Goal: Task Accomplishment & Management: Complete application form

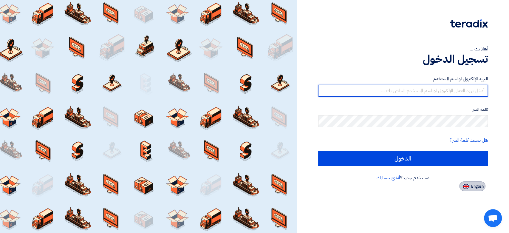
type input "[EMAIL_ADDRESS][DOMAIN_NAME]"
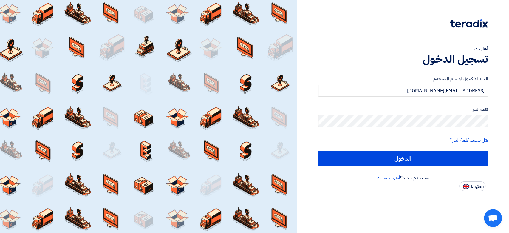
click at [469, 183] on button "English" at bounding box center [473, 186] width 26 height 10
type input "Sign in"
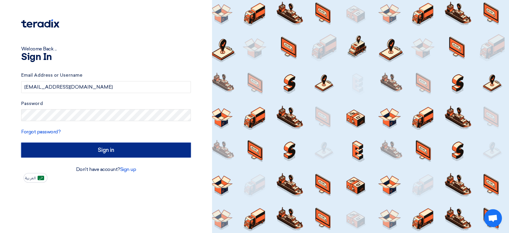
click at [48, 149] on input "Sign in" at bounding box center [106, 150] width 170 height 15
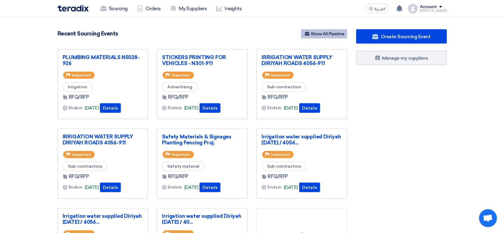
click at [315, 34] on link "Show All Pipeline" at bounding box center [324, 33] width 46 height 9
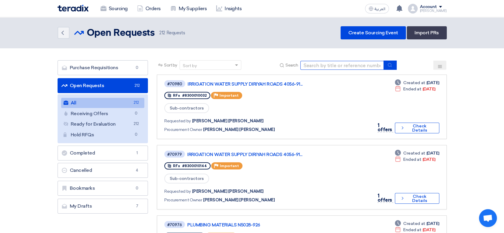
click at [347, 66] on input at bounding box center [343, 65] width 84 height 9
paste input "8100014958"
type input "8100014958"
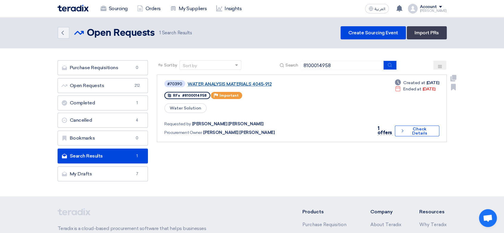
click at [261, 83] on link "WATER ANALYSIS MATERIALS 4045-912" at bounding box center [262, 83] width 149 height 5
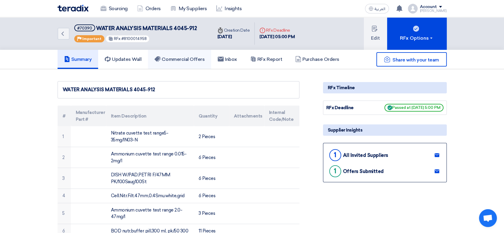
click at [186, 57] on h5 "Commercial Offers" at bounding box center [180, 59] width 50 height 6
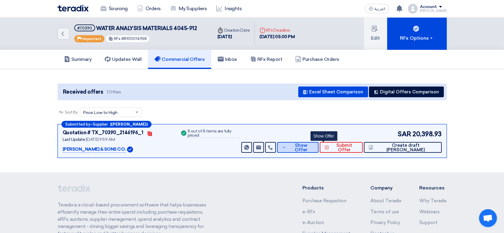
click at [319, 150] on button "Show Offer" at bounding box center [297, 147] width 41 height 11
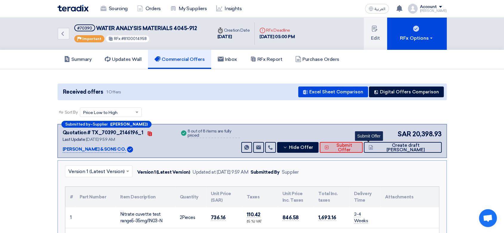
click at [358, 147] on button "Submit Offer" at bounding box center [341, 147] width 43 height 11
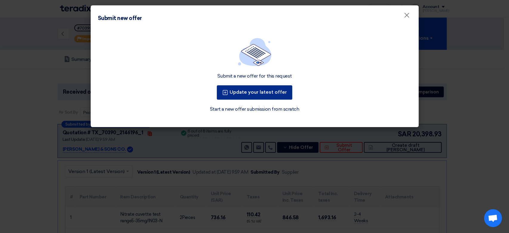
click at [248, 93] on button "Update your latest offer" at bounding box center [255, 92] width 76 height 14
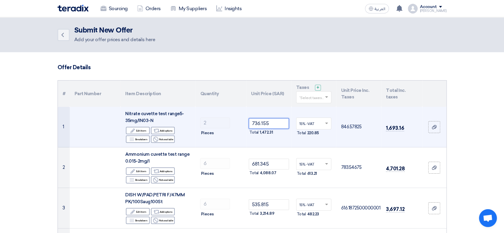
drag, startPoint x: 275, startPoint y: 125, endPoint x: 237, endPoint y: 121, distance: 38.4
click at [237, 121] on tr "1 Nitrate cuvette test range5-35mg/IN03-N Edit Edit item Alternative Add option…" at bounding box center [252, 127] width 389 height 41
type input "817.95"
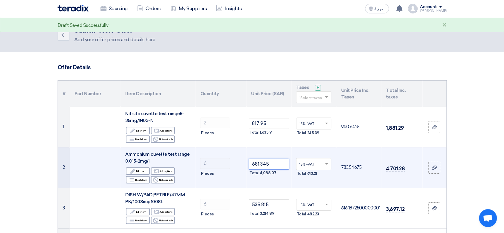
drag, startPoint x: 284, startPoint y: 166, endPoint x: 244, endPoint y: 164, distance: 41.0
click at [244, 164] on tr "2 Ammonium cuvette test range 0.015-2mg/I Edit Edit item Alternative Add option…" at bounding box center [252, 167] width 389 height 41
type input "757.05"
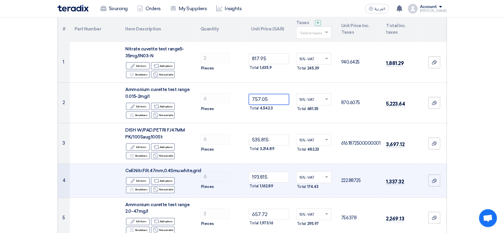
scroll to position [66, 0]
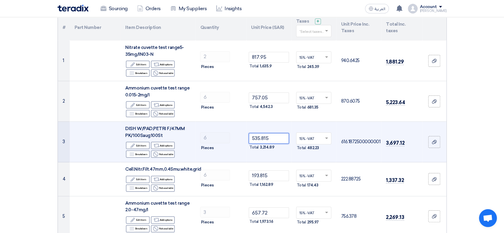
click at [220, 138] on tr "3 DISH W/PAD,PETRI F/47MM PK/100Saug100St Edit Edit item Alternative Add option…" at bounding box center [252, 142] width 389 height 41
type input "595.35"
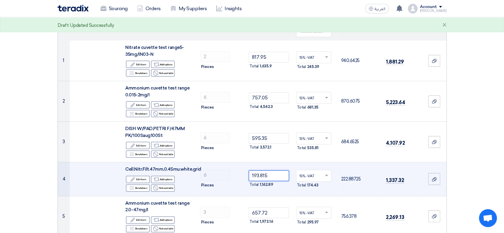
click at [225, 172] on tr "4 Cell.Nitr.Filt.47mm,0.4Smu.white,grid Edit Edit item Alternative Add options …" at bounding box center [252, 179] width 389 height 34
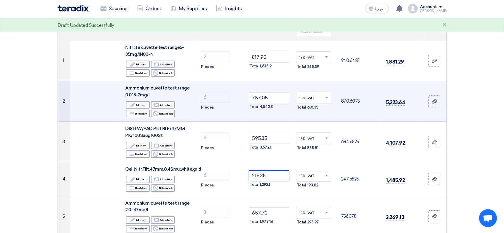
type input "215.35"
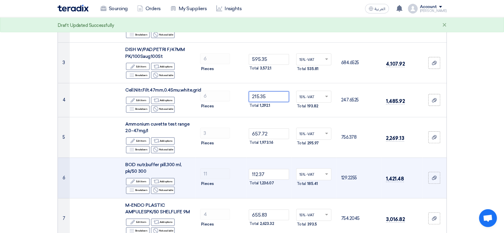
scroll to position [166, 0]
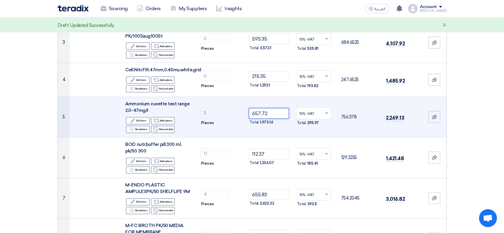
click at [218, 113] on tr "5 Ammonium cuvette test range 2.0-47mg/I Edit Edit item Alternative Add options…" at bounding box center [252, 117] width 389 height 41
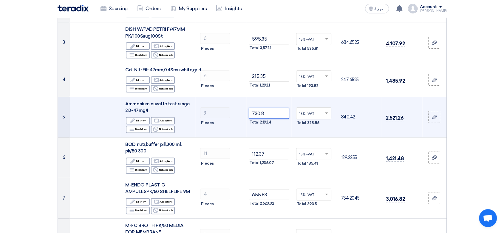
type input "730.8"
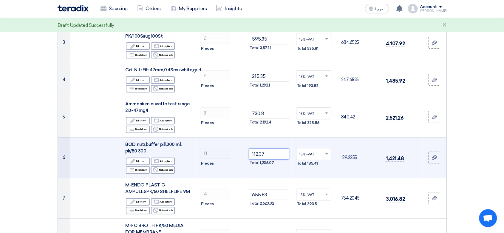
drag, startPoint x: 282, startPoint y: 154, endPoint x: 228, endPoint y: 161, distance: 54.5
click at [228, 161] on tr "6 BOD nutr,buffer pill,300 ml, pk/50 300 Edit Edit item Alternative Add options…" at bounding box center [252, 157] width 389 height 41
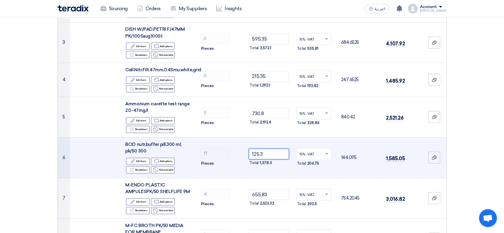
type input "125.3"
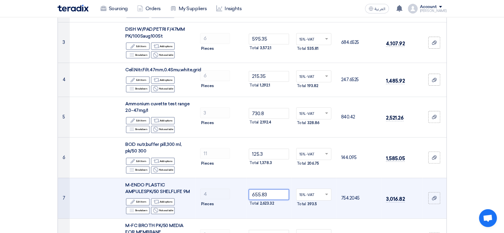
drag, startPoint x: 284, startPoint y: 193, endPoint x: 230, endPoint y: 193, distance: 54.0
click at [230, 193] on tr "7 M-ENDO PLASTIC AMPULESPK/50 SHELFLIFE 9M Edit Edit item Alternative Add optio…" at bounding box center [252, 198] width 389 height 41
type input "728.7"
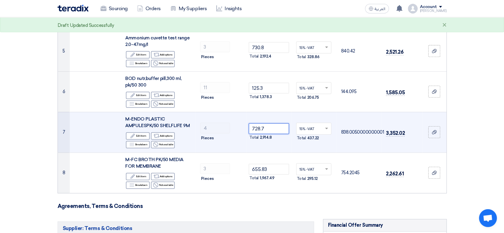
scroll to position [232, 0]
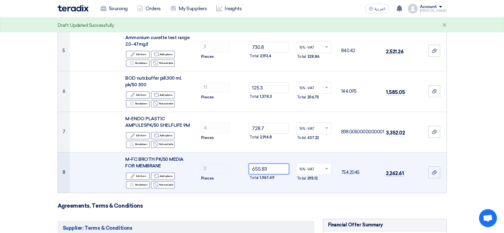
click at [214, 167] on tr "8 M-FC BROTH PK/50 MEDIA FOR MEMBRANE Edit Edit item Alternative Add options Br…" at bounding box center [252, 172] width 389 height 41
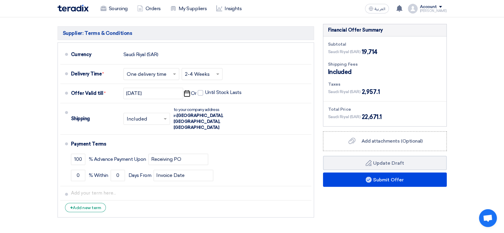
scroll to position [431, 0]
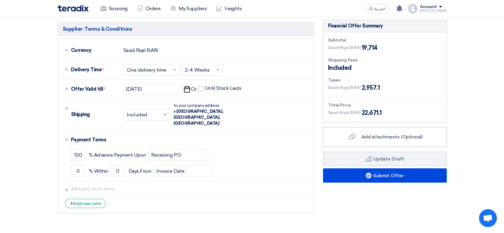
type input "728.7"
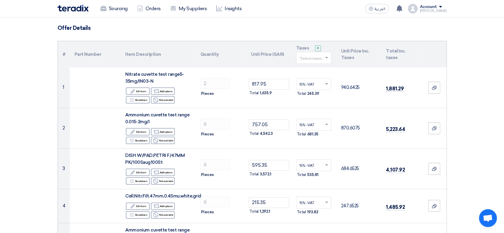
scroll to position [33, 0]
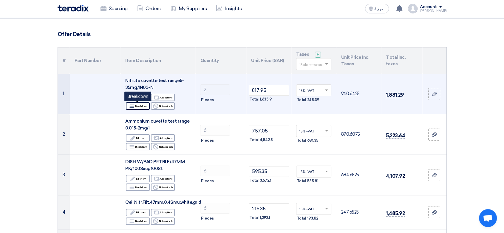
click at [132, 106] on icon "Breakdown" at bounding box center [131, 106] width 5 height 5
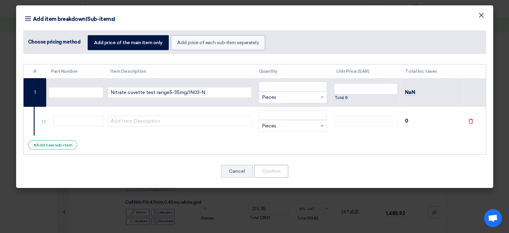
click at [482, 14] on span "×" at bounding box center [482, 17] width 6 height 12
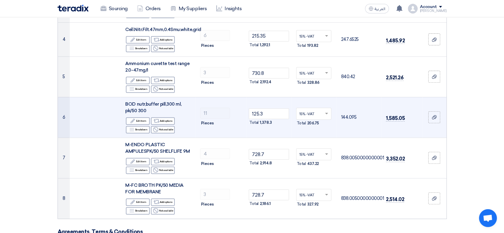
scroll to position [166, 0]
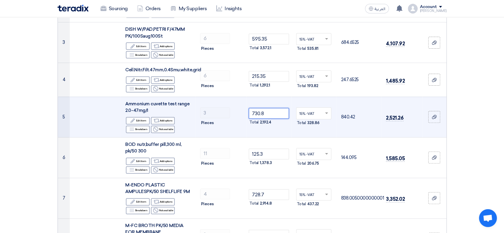
click at [205, 111] on tr "5 Ammonium cuvette test range 2.0-47mg/I Edit Edit item Alternative Add options…" at bounding box center [252, 117] width 389 height 41
type input "657.72"
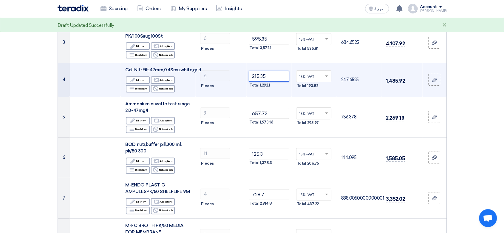
drag, startPoint x: 287, startPoint y: 74, endPoint x: 230, endPoint y: 72, distance: 56.2
click at [230, 72] on tr "4 Cell.Nitr.Filt.47mm,0.4Smu.white,grid Edit Edit item Alternative Add options …" at bounding box center [252, 80] width 389 height 34
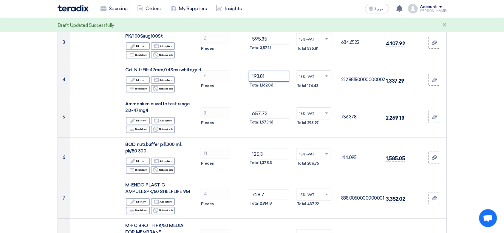
type input "193.81"
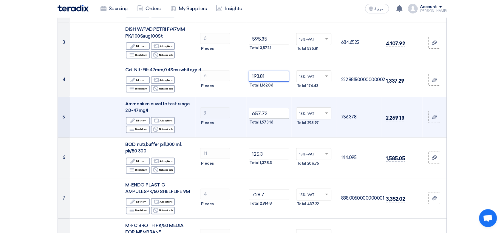
scroll to position [133, 0]
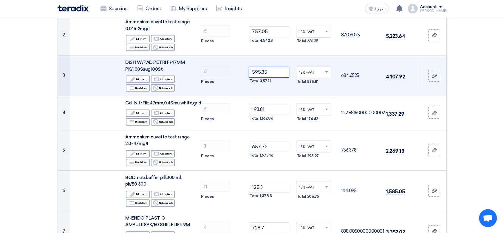
click at [217, 70] on tr "3 DISH W/PAD,PETRI F/47MM PK/100Saug100St Edit Edit item Alternative Add option…" at bounding box center [252, 76] width 389 height 41
type input "522.120"
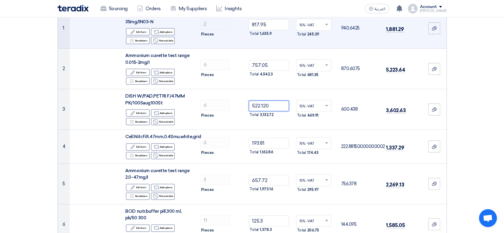
scroll to position [66, 0]
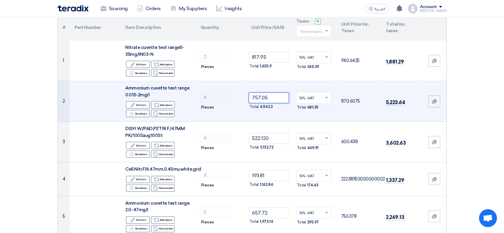
drag, startPoint x: 274, startPoint y: 100, endPoint x: 231, endPoint y: 93, distance: 43.9
click at [231, 93] on tr "2 Ammonium cuvette test range 0.015-2mg/I Edit Edit item Alternative Add option…" at bounding box center [252, 101] width 389 height 41
type input "643.49"
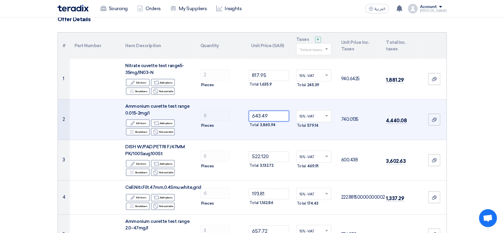
scroll to position [33, 0]
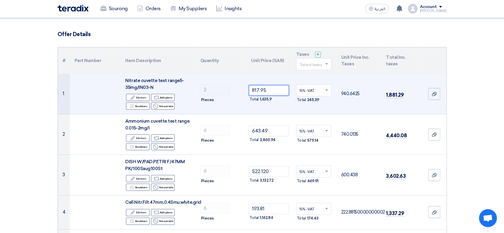
drag, startPoint x: 282, startPoint y: 90, endPoint x: 230, endPoint y: 80, distance: 52.8
click at [230, 80] on tr "1 Nitrate cuvette test range5-35mg/IN03-N Edit Edit item Alternative Add option…" at bounding box center [252, 94] width 389 height 41
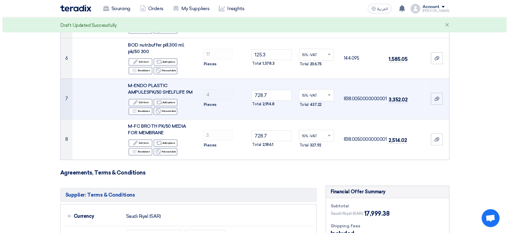
scroll to position [431, 0]
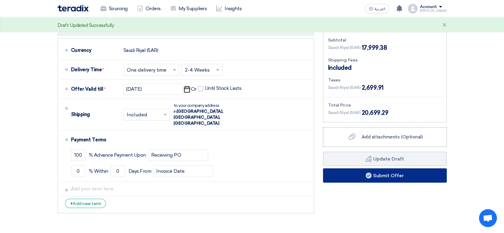
type input "695.25"
click at [402, 175] on button "Submit Offer" at bounding box center [385, 175] width 124 height 14
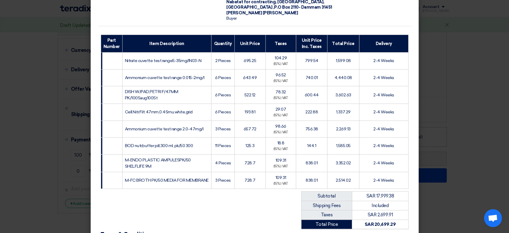
scroll to position [146, 0]
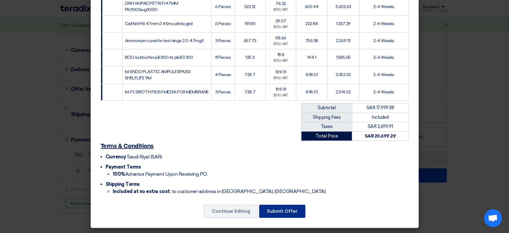
click at [287, 214] on button "Submit Offer" at bounding box center [282, 211] width 46 height 13
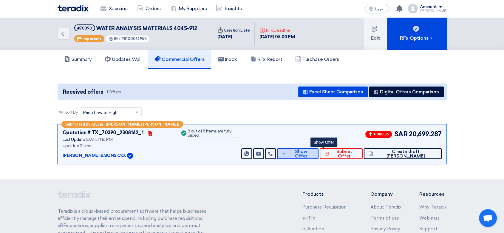
click at [314, 152] on span "Show Offer" at bounding box center [301, 154] width 26 height 9
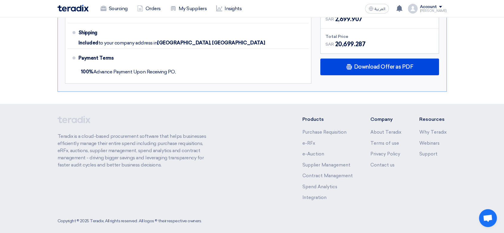
scroll to position [452, 0]
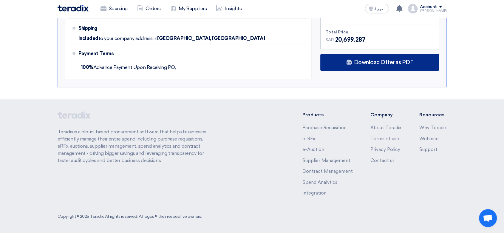
click at [394, 60] on span "Download Offer as PDF" at bounding box center [383, 62] width 59 height 5
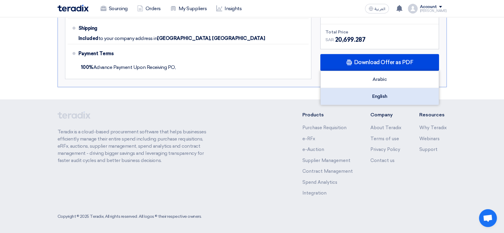
click at [375, 100] on div "English" at bounding box center [380, 96] width 118 height 17
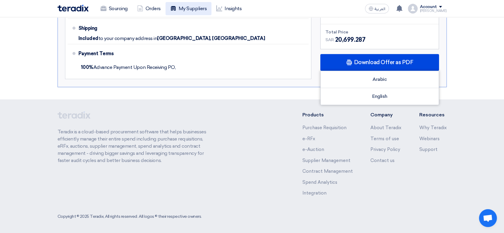
click at [185, 7] on link "My Suppliers" at bounding box center [189, 8] width 46 height 13
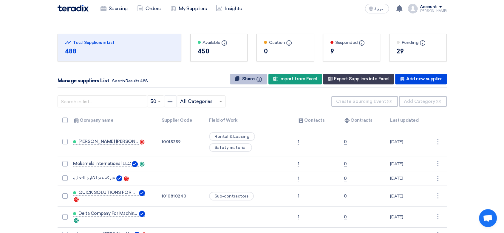
click at [252, 78] on span "Share" at bounding box center [248, 78] width 13 height 5
